Goal: Task Accomplishment & Management: Complete application form

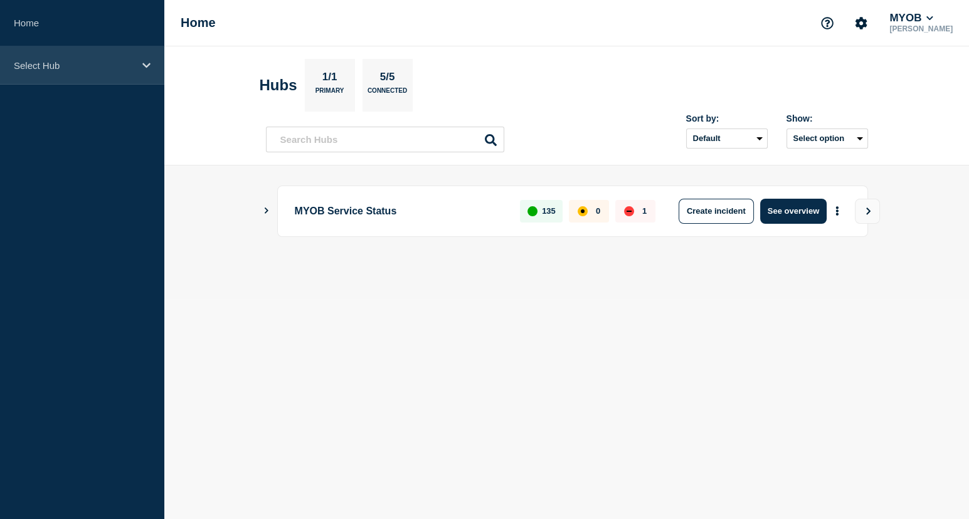
click at [70, 61] on p "Select Hub" at bounding box center [74, 65] width 120 height 11
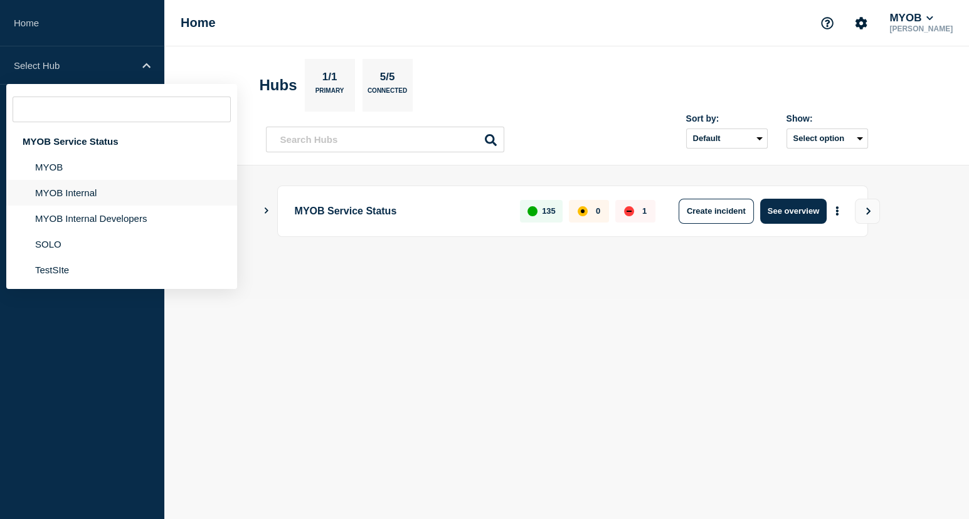
click at [110, 206] on li "MYOB Internal" at bounding box center [121, 219] width 231 height 26
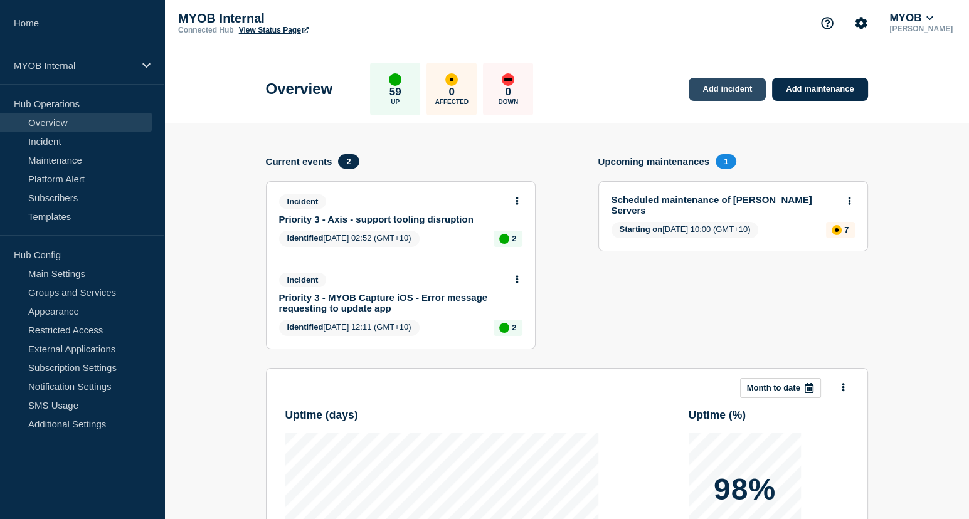
click at [723, 87] on link "Add incident" at bounding box center [727, 89] width 77 height 23
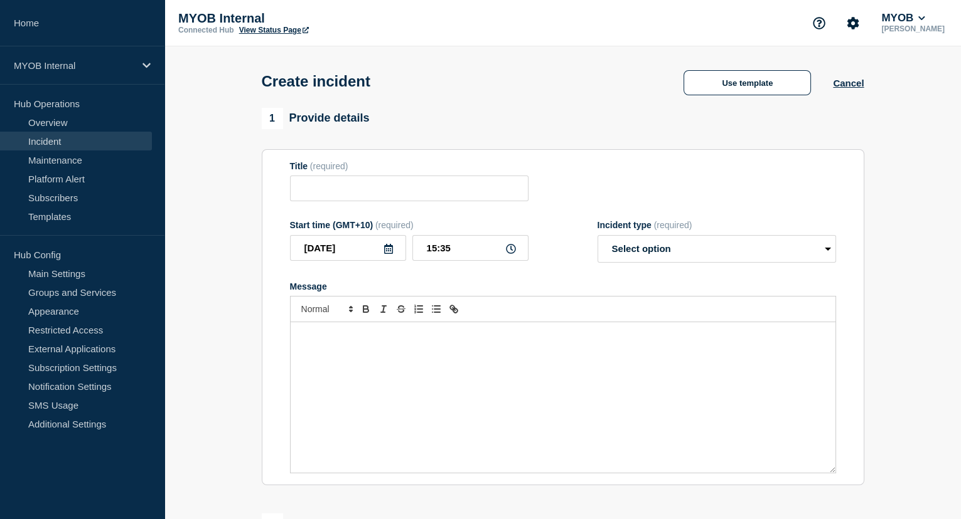
click at [723, 87] on button "Use template" at bounding box center [746, 82] width 127 height 25
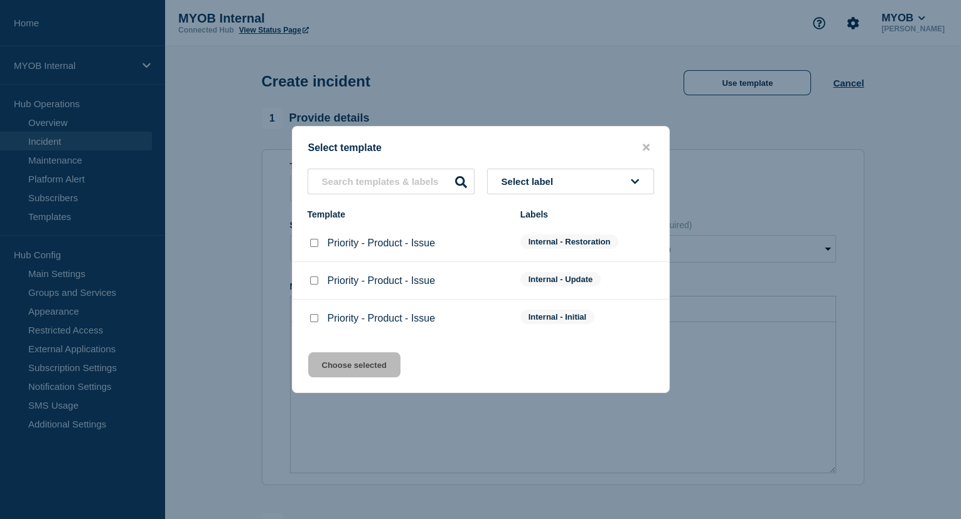
click at [309, 316] on div at bounding box center [313, 318] width 13 height 13
click at [314, 316] on input "Priority - Product - Issue checkbox" at bounding box center [314, 318] width 8 height 8
checkbox input "true"
click at [370, 368] on button "Choose selected" at bounding box center [354, 365] width 92 height 25
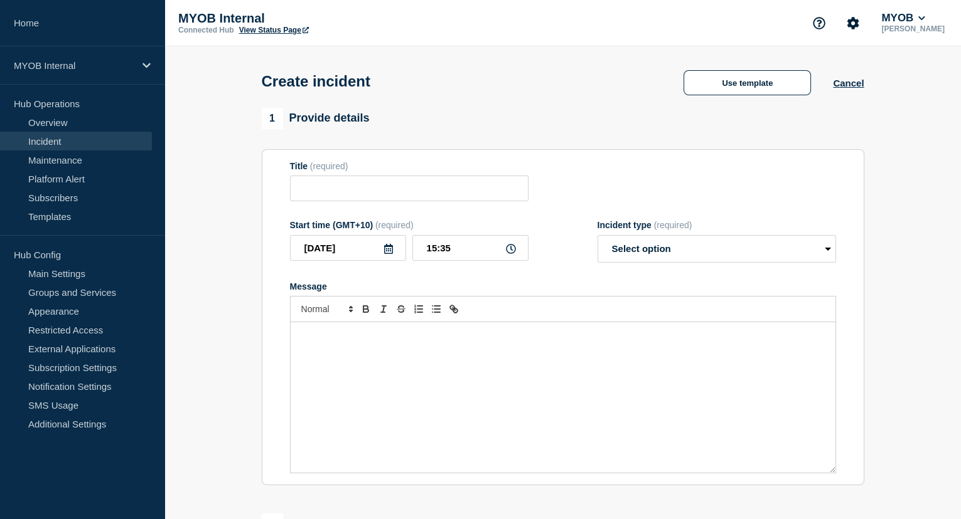
type input "Priority - Product - Issue"
select select "investigating"
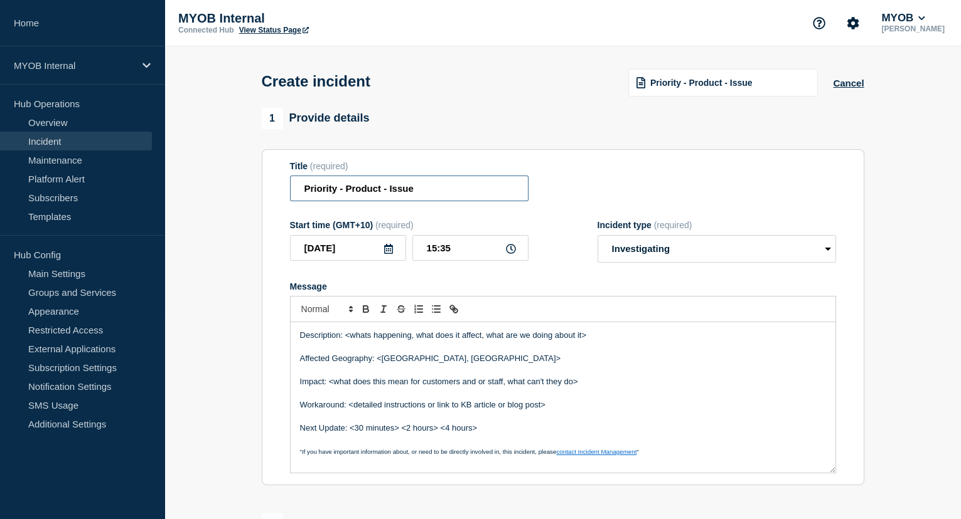
click at [336, 188] on input "Priority - Product - Issue" at bounding box center [409, 189] width 238 height 26
click at [372, 192] on input "Priority 3 - Product - Issue" at bounding box center [409, 189] width 238 height 26
click at [403, 189] on input "Priority 3 - MPM - Issue" at bounding box center [409, 189] width 238 height 26
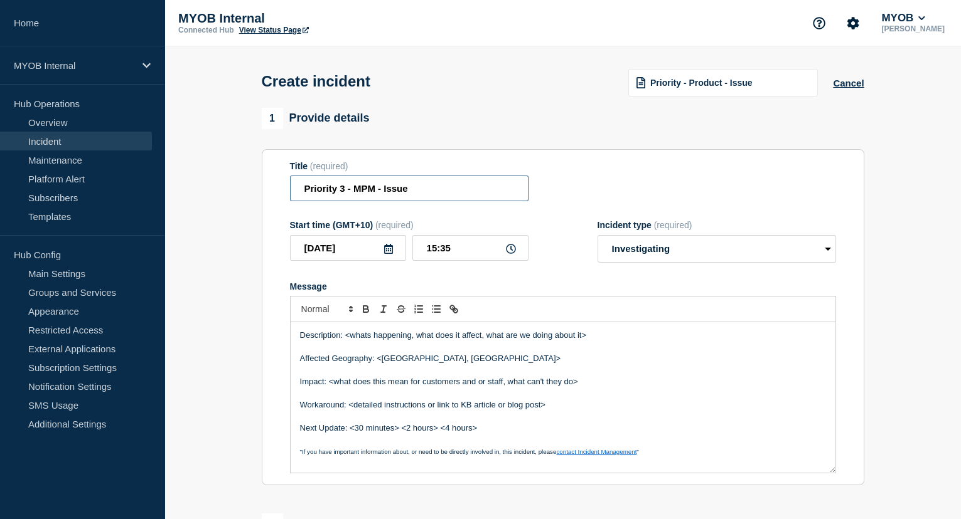
paste input "MPM to MYOBAR/MYOBB integration is broken."
type input "Priority 3 - MPM - MPM to MYOBAR/MYOBB integration is broken."
drag, startPoint x: 603, startPoint y: 344, endPoint x: 344, endPoint y: 338, distance: 258.6
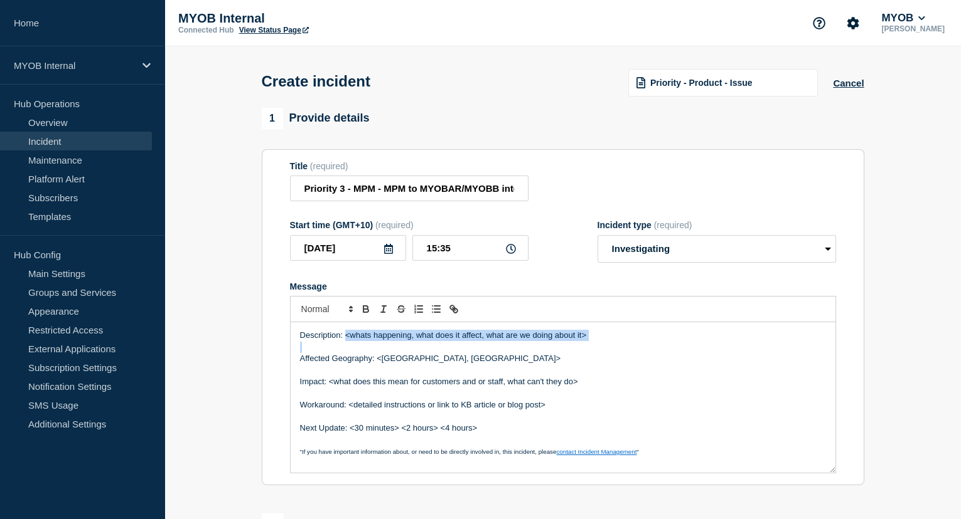
click at [344, 338] on div "Description: <whats happening, what does it affect, what are we doing about it>…" at bounding box center [562, 397] width 545 height 151
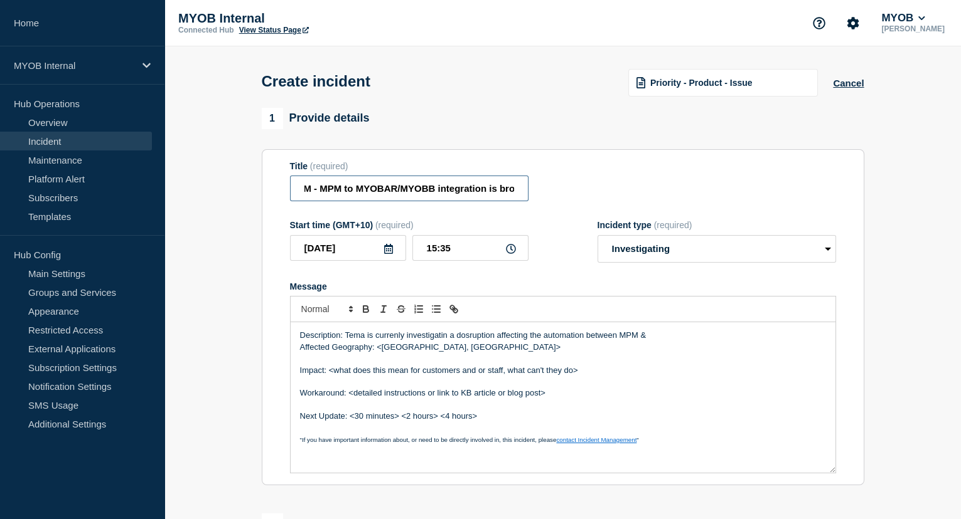
scroll to position [0, 83]
click at [415, 190] on input "Priority 3 - MPM - MPM to MYOBAR/MYOBB integration is broken." at bounding box center [409, 189] width 238 height 26
click at [659, 338] on p "Description: Tema is currenly investigatin a dosruption affecting the automatio…" at bounding box center [563, 335] width 526 height 11
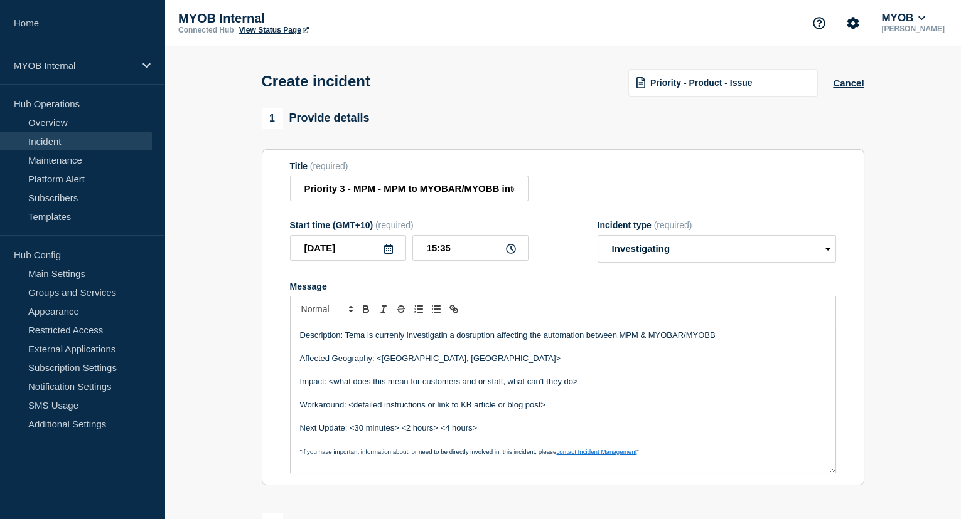
click at [745, 336] on p "Description: Tema is currenly investigatin a dosruption affecting the automatio…" at bounding box center [563, 335] width 526 height 11
drag, startPoint x: 738, startPoint y: 336, endPoint x: 892, endPoint y: 349, distance: 154.2
click at [892, 349] on section "1 Provide details Title (required) Priority 3 - MPM - MPM to MYOBAR/MYOBB integ…" at bounding box center [562, 467] width 796 height 718
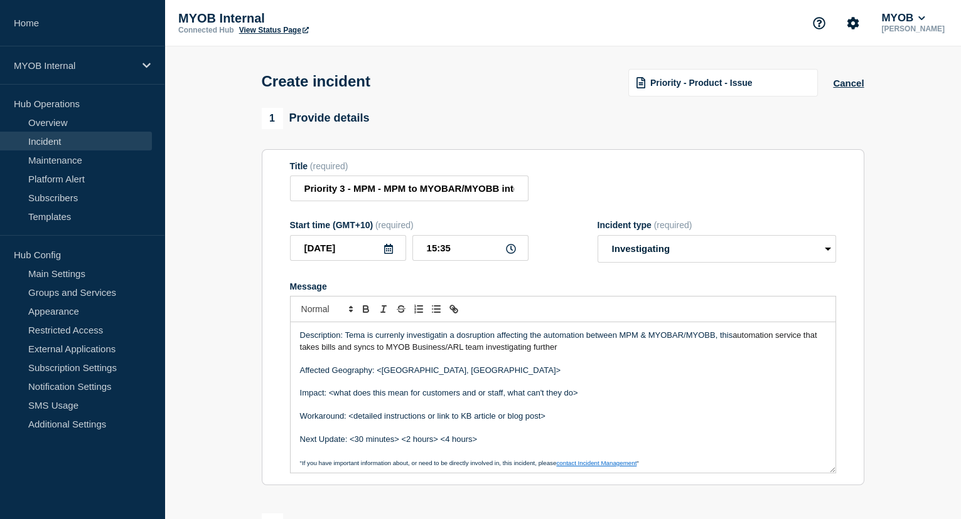
click at [487, 379] on p "Message" at bounding box center [563, 381] width 526 height 11
click at [474, 373] on p "Affected Geography: <Australia, New Zealand>" at bounding box center [563, 370] width 526 height 11
click at [413, 376] on p "Affected Geography: <Australia, New Zealand" at bounding box center [563, 370] width 526 height 11
click at [382, 372] on p "Affected Geography: <Australia & New Zealand" at bounding box center [563, 370] width 526 height 11
drag, startPoint x: 578, startPoint y: 393, endPoint x: 330, endPoint y: 395, distance: 248.5
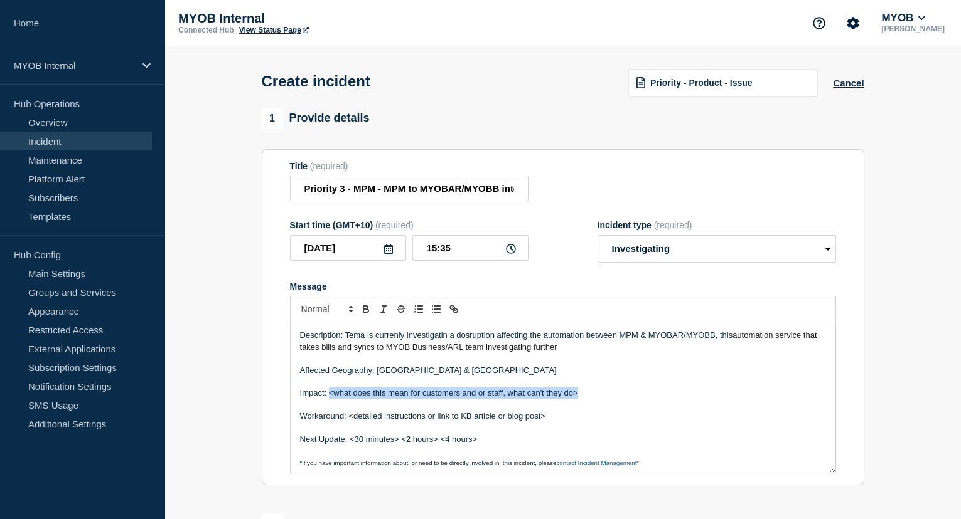
click at [330, 395] on p "Impact: <what does this mean for customers and or staff, what can't they do>" at bounding box center [563, 393] width 526 height 11
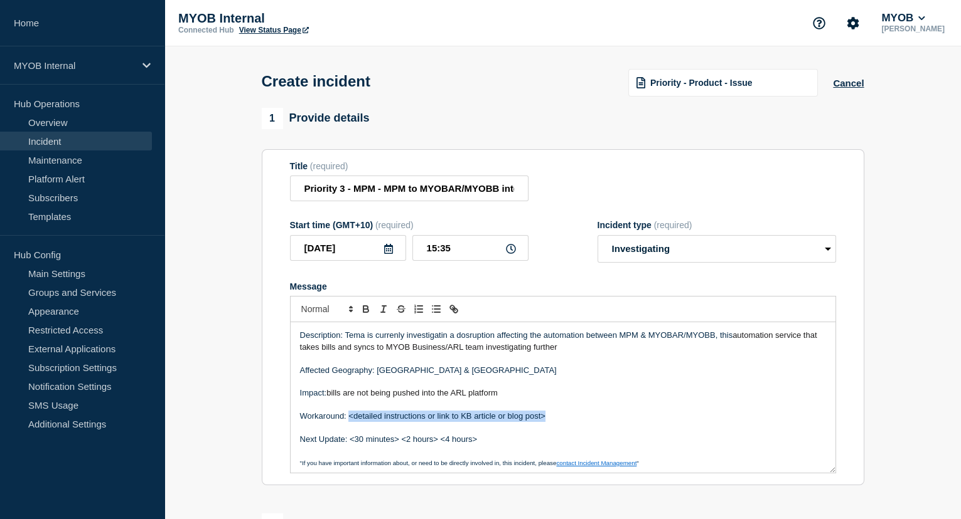
drag, startPoint x: 551, startPoint y: 418, endPoint x: 346, endPoint y: 420, distance: 205.2
click at [348, 418] on p "Workaround: <detailed instructions or link to KB article or blog post>" at bounding box center [563, 416] width 526 height 11
drag, startPoint x: 490, startPoint y: 451, endPoint x: 351, endPoint y: 445, distance: 138.8
click at [351, 445] on div "Description: Tema is currenly investigatin a dosruption affecting the automatio…" at bounding box center [562, 397] width 545 height 151
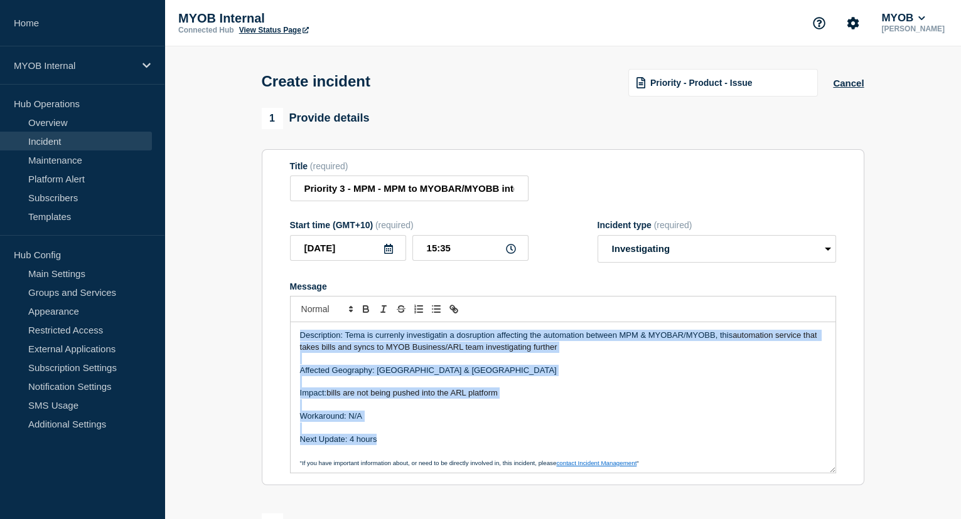
drag, startPoint x: 395, startPoint y: 444, endPoint x: 279, endPoint y: 338, distance: 157.3
click at [279, 338] on section "Title (required) Priority 3 - MPM - MPM to MYOBAR/MYOBB integration is broken. …" at bounding box center [563, 317] width 602 height 337
copy div "Description: Tema is currenly investigatin a dosruption affecting the automatio…"
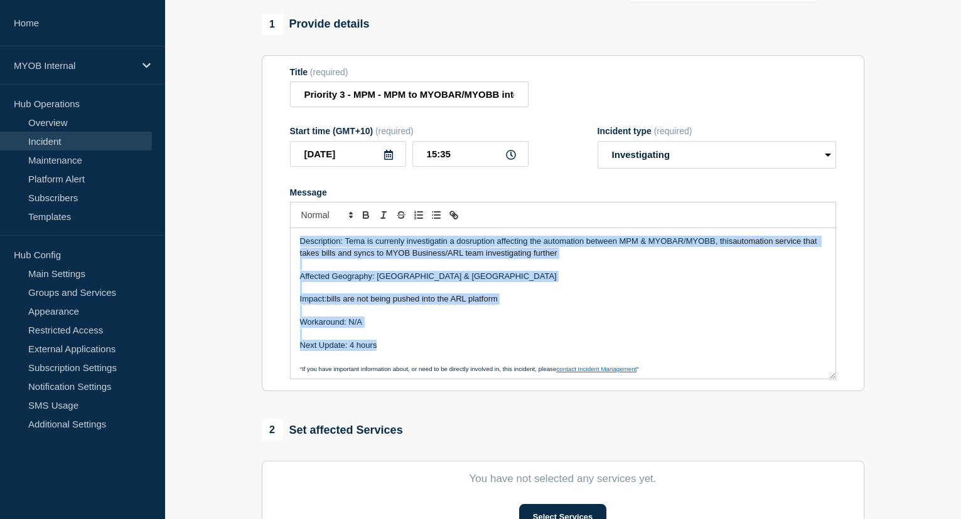
scroll to position [114, 0]
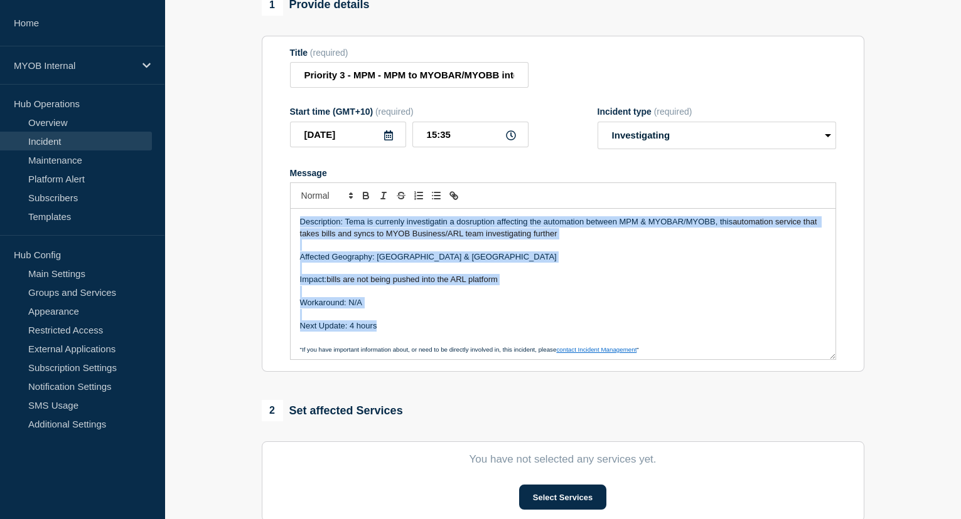
click at [392, 331] on p "Next Update: 4 hours" at bounding box center [563, 326] width 526 height 11
drag, startPoint x: 394, startPoint y: 331, endPoint x: 276, endPoint y: 217, distance: 163.7
click at [276, 217] on section "Title (required) Priority 3 - MPM - MPM to MYOBAR/MYOBB integration is broken. …" at bounding box center [563, 204] width 602 height 337
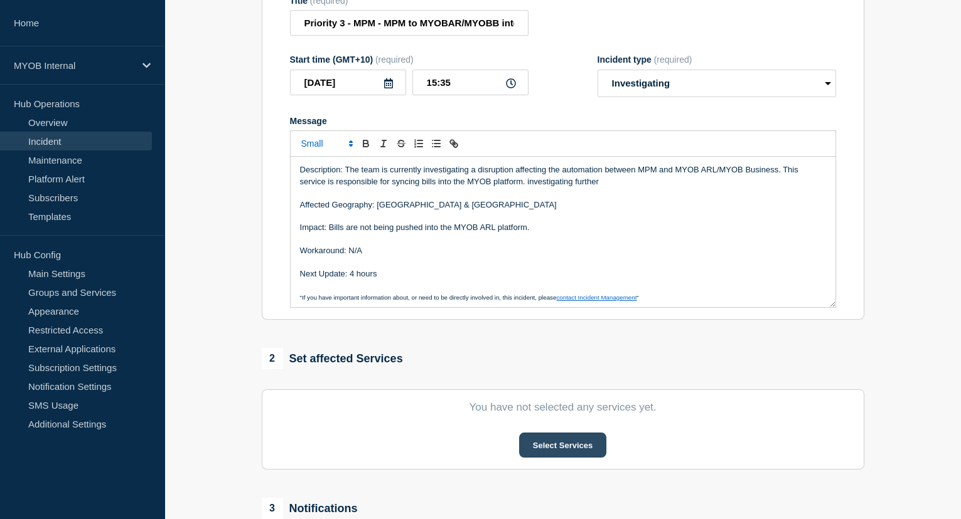
scroll to position [171, 0]
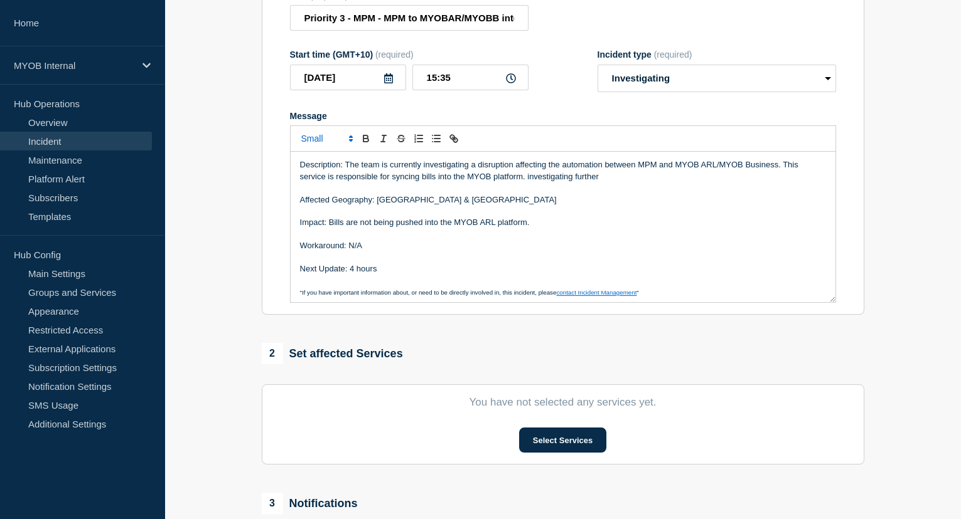
click at [300, 165] on p "Description: The team is currently investigating a disruption affecting the aut…" at bounding box center [563, 170] width 526 height 23
click at [300, 200] on p "Affected Geography: Australia & New Zealand" at bounding box center [563, 199] width 526 height 11
click at [572, 442] on button "Select Services" at bounding box center [562, 440] width 87 height 25
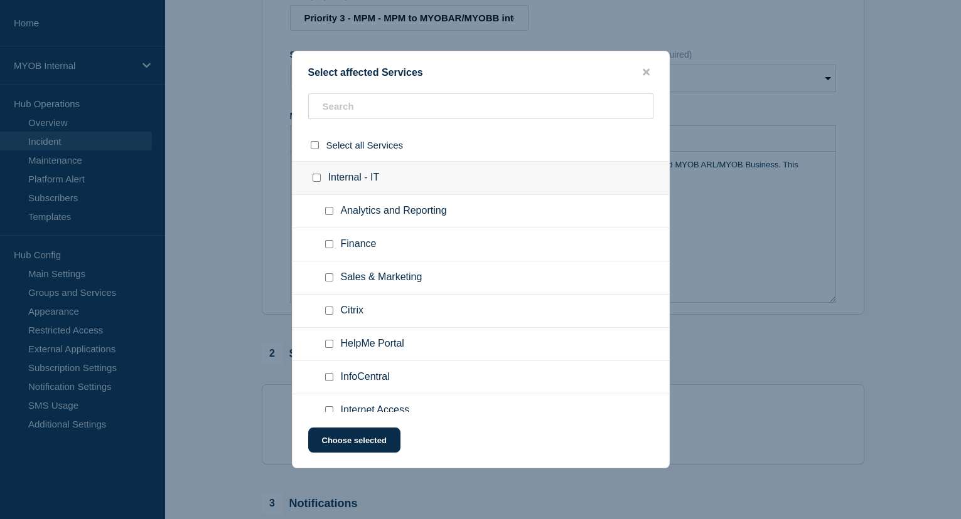
click at [519, 428] on button "Select Services" at bounding box center [562, 440] width 87 height 25
click at [519, 109] on input "text" at bounding box center [480, 106] width 345 height 26
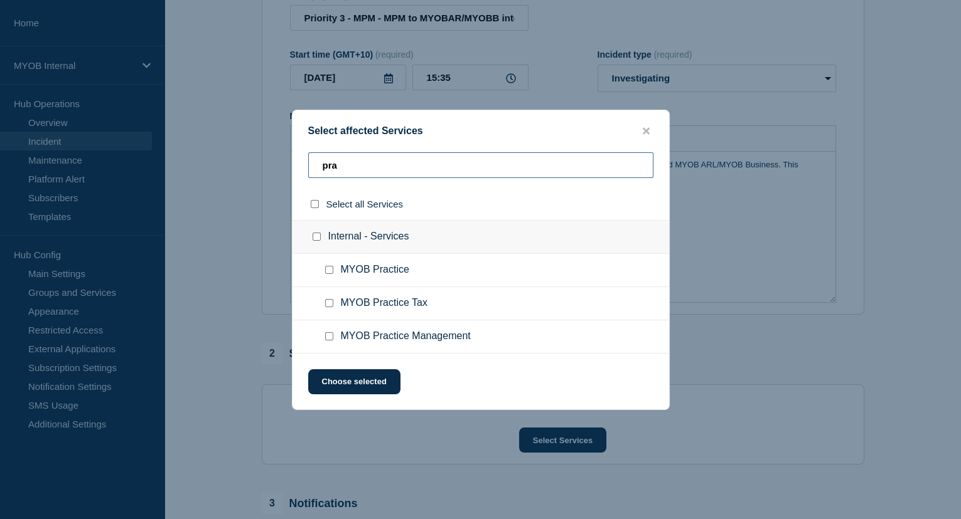
type input "pra"
click at [328, 338] on input "MYOB Practice Management checkbox" at bounding box center [329, 337] width 8 height 8
checkbox input "true"
click at [364, 383] on button "Choose selected" at bounding box center [354, 382] width 92 height 25
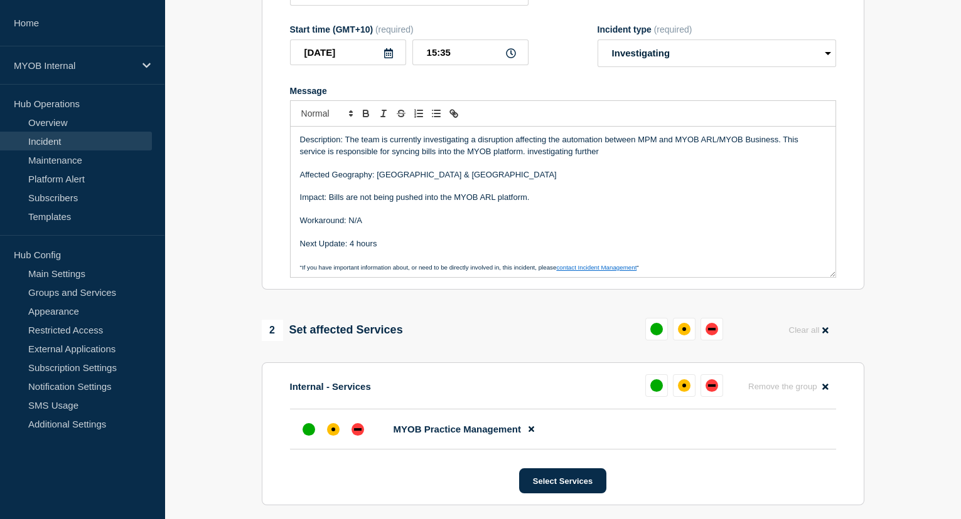
scroll to position [285, 0]
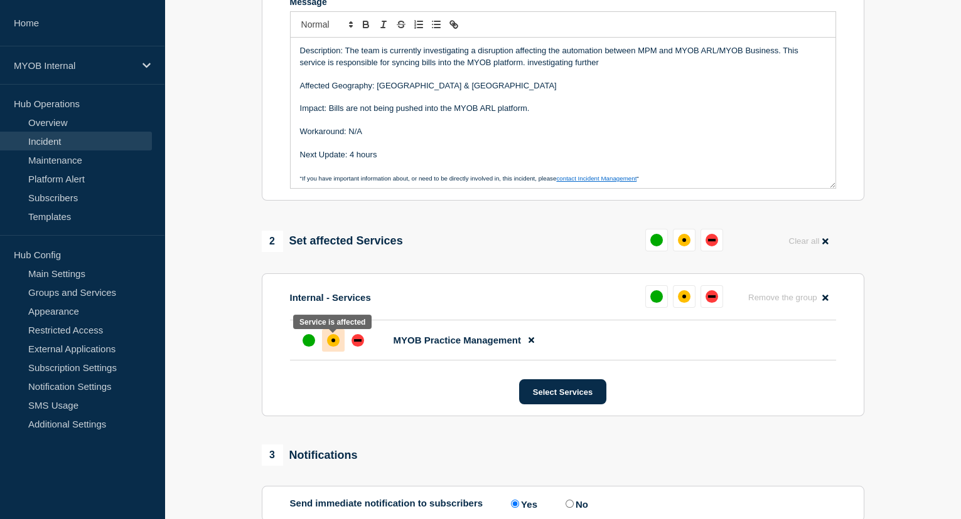
click at [330, 349] on div at bounding box center [333, 340] width 23 height 23
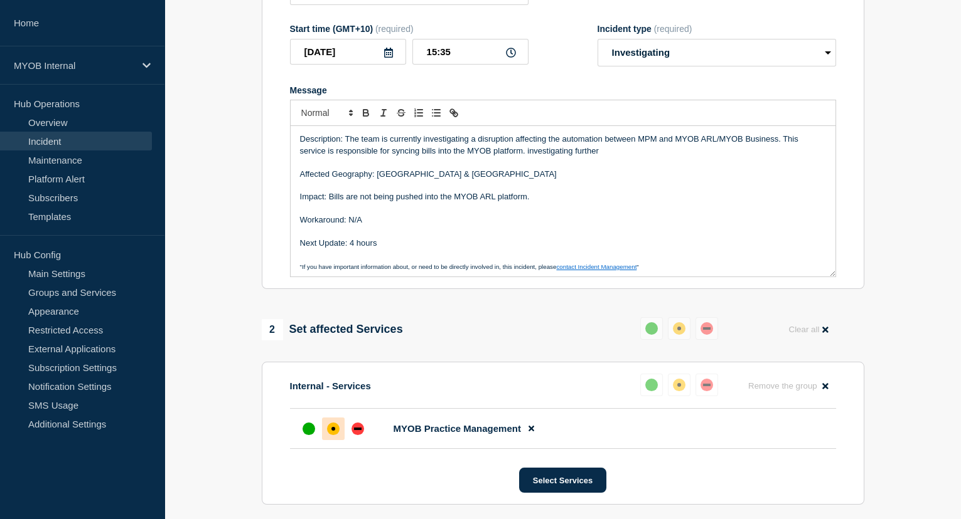
scroll to position [196, 0]
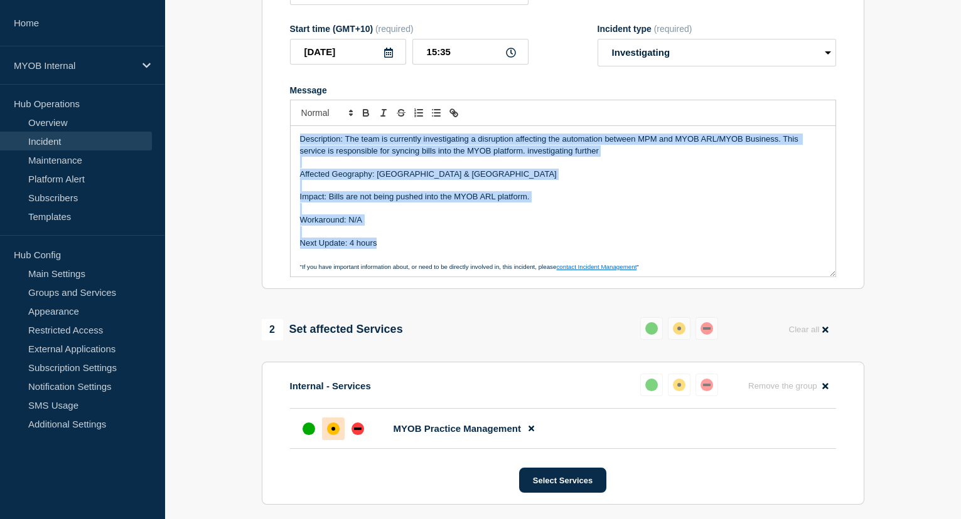
drag, startPoint x: 376, startPoint y: 246, endPoint x: 287, endPoint y: 146, distance: 134.2
click at [287, 146] on section "Title (required) Priority 3 - MPM - MPM to MYOBAR/MYOBB integration is broken. …" at bounding box center [563, 121] width 602 height 337
copy div "Description: The team is currently investigating a disruption affecting the aut…"
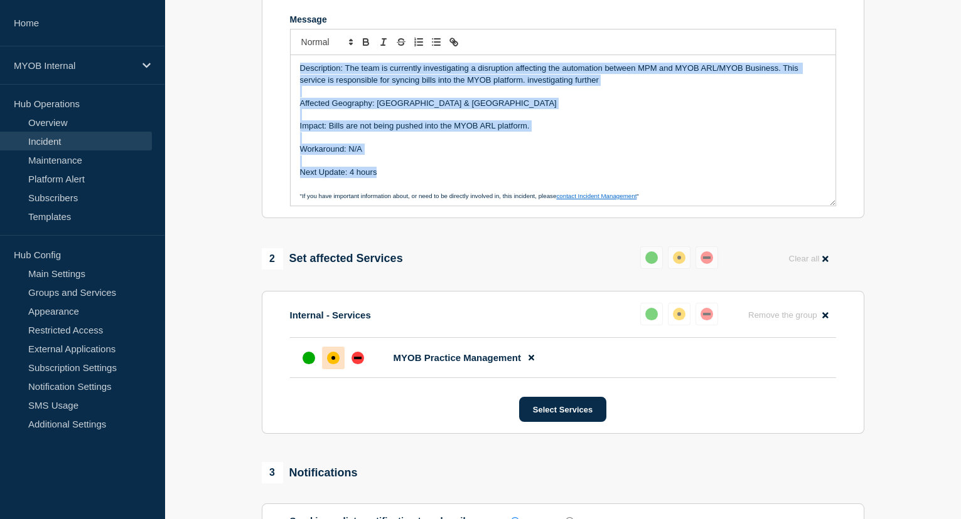
scroll to position [424, 0]
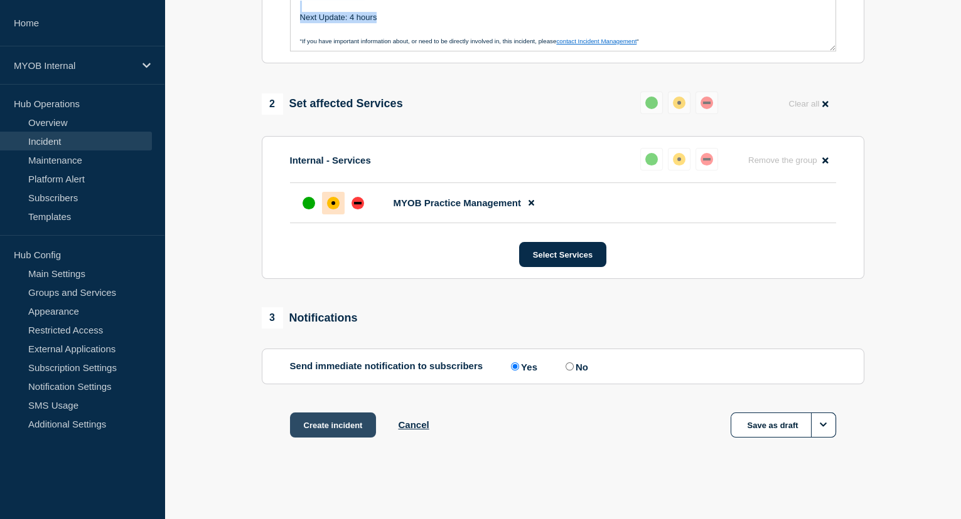
click at [348, 429] on button "Create incident" at bounding box center [333, 425] width 87 height 25
